Goal: Information Seeking & Learning: Learn about a topic

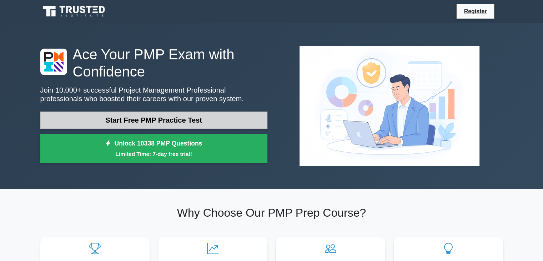
click at [143, 121] on link "Start Free PMP Practice Test" at bounding box center [153, 119] width 227 height 17
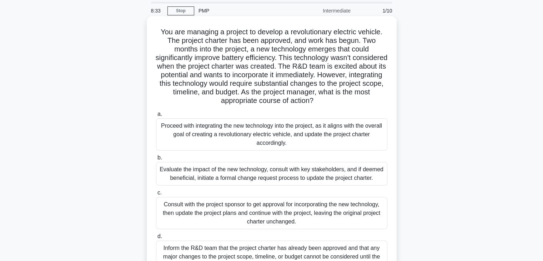
scroll to position [71, 0]
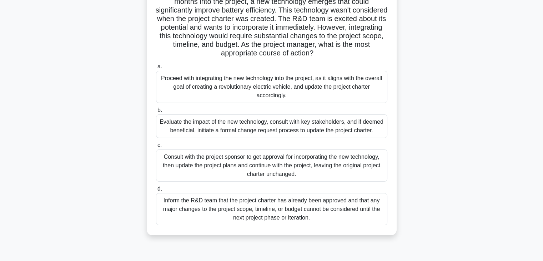
click at [241, 167] on div "Consult with the project sponsor to get approval for incorporating the new tech…" at bounding box center [271, 165] width 231 height 32
click at [156, 147] on input "c. Consult with the project sponsor to get approval for incorporating the new t…" at bounding box center [156, 145] width 0 height 5
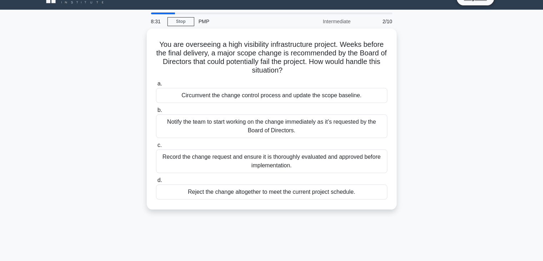
scroll to position [0, 0]
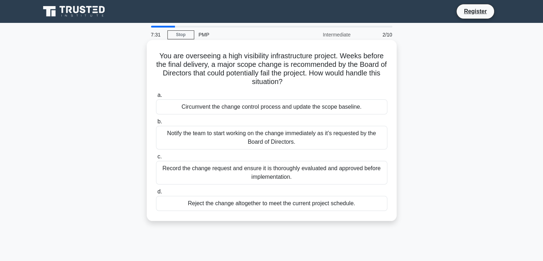
click at [281, 172] on div "Record the change request and ensure it is thoroughly evaluated and approved be…" at bounding box center [271, 173] width 231 height 24
click at [156, 159] on input "c. Record the change request and ensure it is thoroughly evaluated and approved…" at bounding box center [156, 156] width 0 height 5
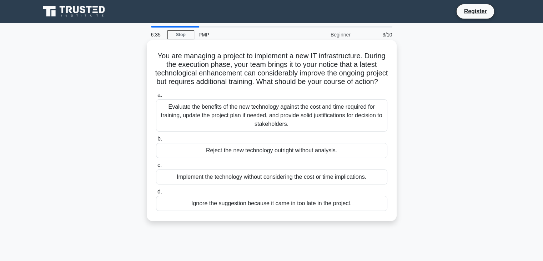
click at [280, 124] on div "Evaluate the benefits of the new technology against the cost and time required …" at bounding box center [271, 115] width 231 height 32
click at [156, 97] on input "a. Evaluate the benefits of the new technology against the cost and time requir…" at bounding box center [156, 95] width 0 height 5
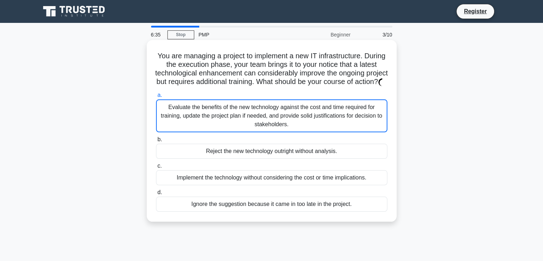
click at [280, 124] on div "Evaluate the benefits of the new technology against the cost and time required …" at bounding box center [271, 115] width 231 height 33
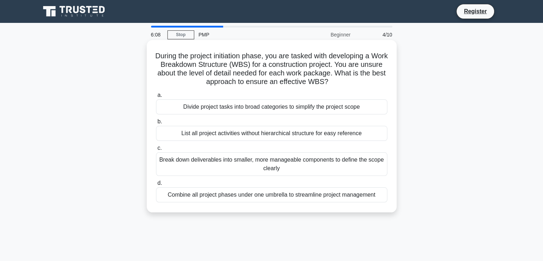
click at [282, 162] on div "Break down deliverables into smaller, more manageable components to define the …" at bounding box center [271, 164] width 231 height 24
click at [156, 150] on input "c. Break down deliverables into smaller, more manageable components to define t…" at bounding box center [156, 148] width 0 height 5
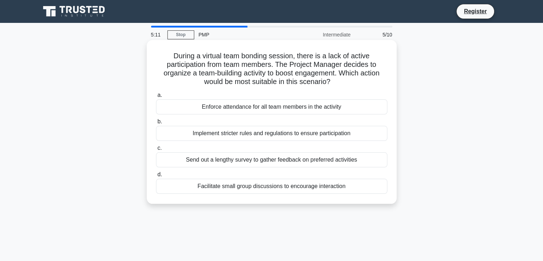
click at [245, 160] on div "Send out a lengthy survey to gather feedback on preferred activities" at bounding box center [271, 159] width 231 height 15
click at [156, 150] on input "c. Send out a lengthy survey to gather feedback on preferred activities" at bounding box center [156, 148] width 0 height 5
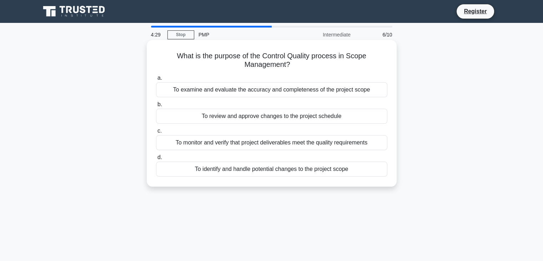
click at [265, 146] on div "To monitor and verify that project deliverables meet the quality requirements" at bounding box center [271, 142] width 231 height 15
click at [156, 133] on input "c. To monitor and verify that project deliverables meet the quality requirements" at bounding box center [156, 131] width 0 height 5
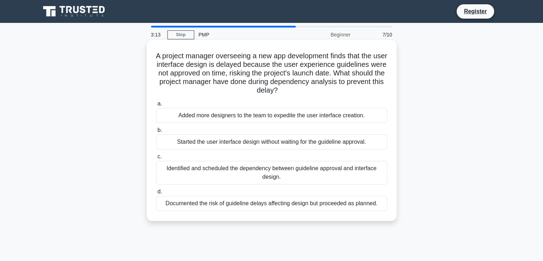
click at [304, 125] on div "a. Added more designers to the team to expedite the user interface creation. b.…" at bounding box center [272, 155] width 240 height 114
click at [307, 116] on div "Added more designers to the team to expedite the user interface creation." at bounding box center [271, 115] width 231 height 15
click at [156, 106] on input "a. Added more designers to the team to expedite the user interface creation." at bounding box center [156, 103] width 0 height 5
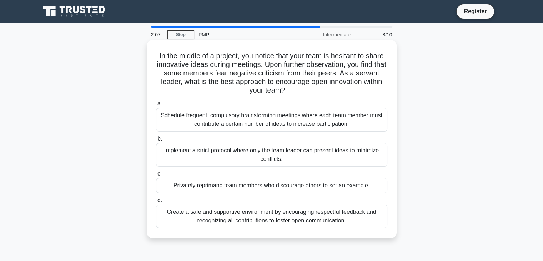
click at [203, 220] on div "Create a safe and supportive environment by encouraging respectful feedback and…" at bounding box center [271, 216] width 231 height 24
click at [156, 202] on input "d. Create a safe and supportive environment by encouraging respectful feedback …" at bounding box center [156, 200] width 0 height 5
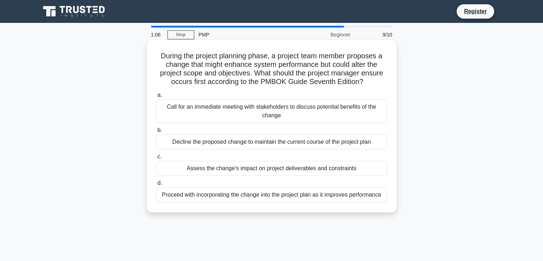
click at [248, 112] on div "Call for an immediate meeting with stakeholders to discuss potential benefits o…" at bounding box center [271, 111] width 231 height 24
click at [156, 97] on input "a. Call for an immediate meeting with stakeholders to discuss potential benefit…" at bounding box center [156, 95] width 0 height 5
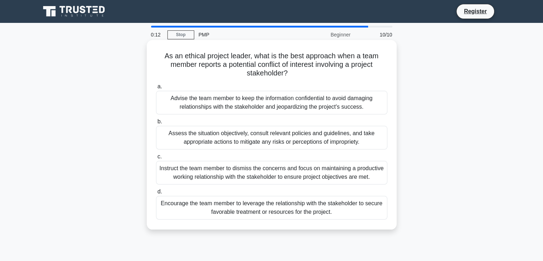
click at [266, 110] on div "Advise the team member to keep the information confidential to avoid damaging r…" at bounding box center [271, 103] width 231 height 24
click at [156, 89] on input "a. Advise the team member to keep the information confidential to avoid damagin…" at bounding box center [156, 86] width 0 height 5
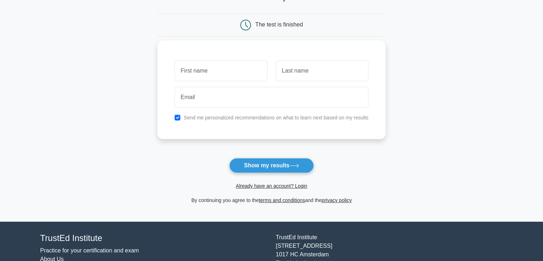
scroll to position [71, 0]
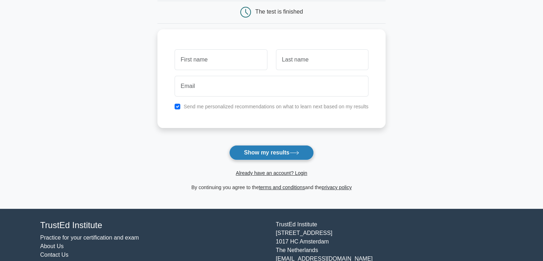
click at [260, 153] on button "Show my results" at bounding box center [271, 152] width 84 height 15
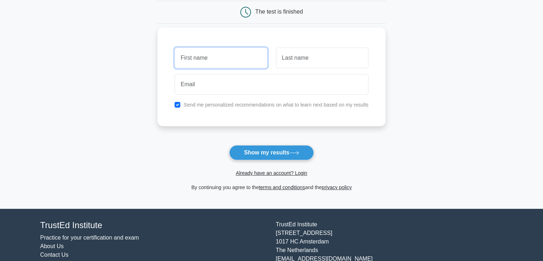
click at [230, 59] on input "text" at bounding box center [221, 57] width 92 height 21
type input "Slav"
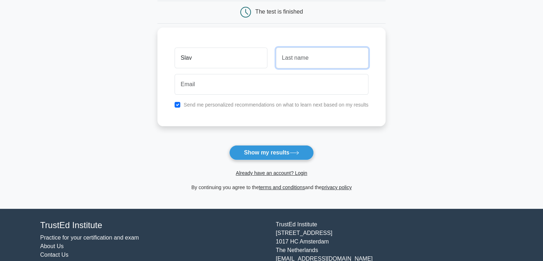
click at [331, 58] on input "text" at bounding box center [322, 57] width 92 height 21
type input "Йосифов"
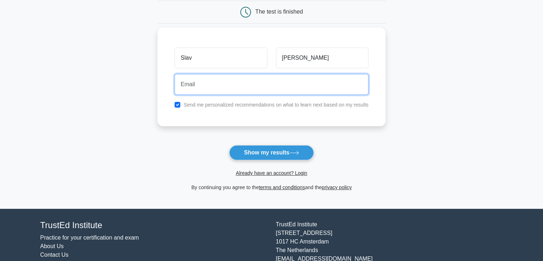
click at [233, 80] on input "email" at bounding box center [272, 84] width 194 height 21
type input "slavyosifov@gmail.com"
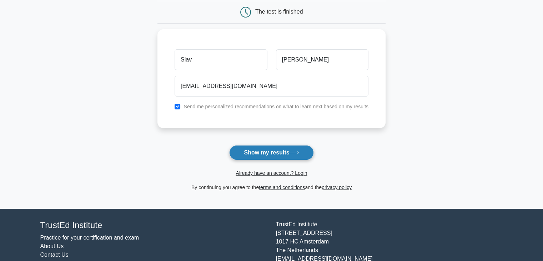
click at [266, 152] on button "Show my results" at bounding box center [271, 152] width 84 height 15
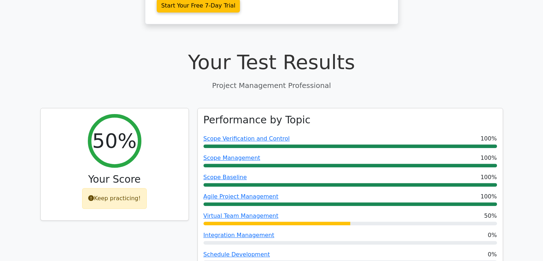
scroll to position [71, 0]
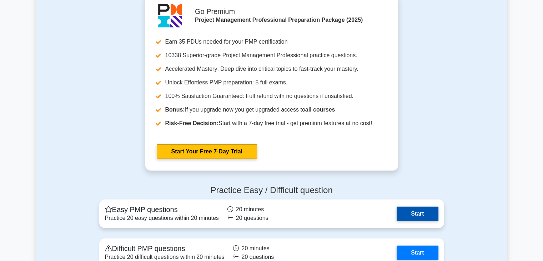
scroll to position [2070, 0]
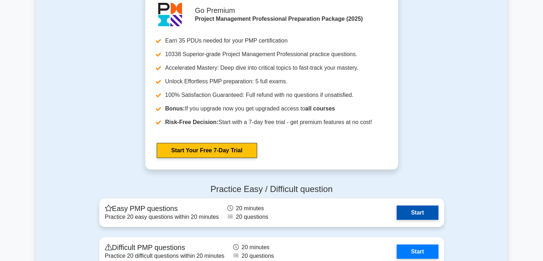
click at [420, 212] on link "Start" at bounding box center [417, 212] width 41 height 14
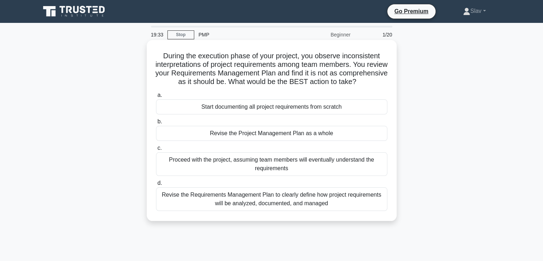
click at [189, 76] on h5 "During the execution phase of your project, you observe inconsistent interpreta…" at bounding box center [271, 68] width 233 height 35
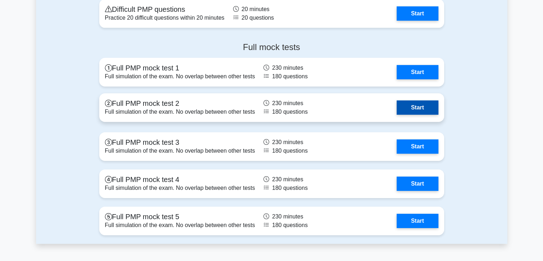
scroll to position [2320, 0]
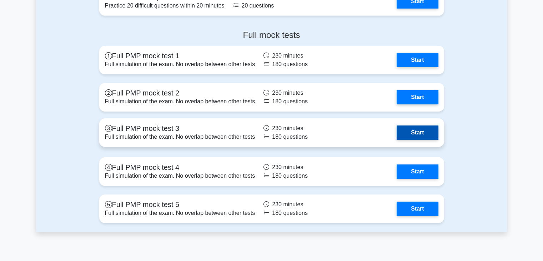
click at [429, 131] on link "Start" at bounding box center [417, 132] width 41 height 14
